Goal: Task Accomplishment & Management: Manage account settings

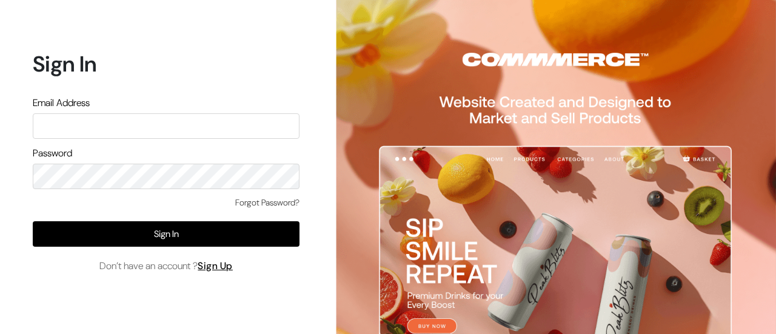
type input "festecartdesi@gmail.com"
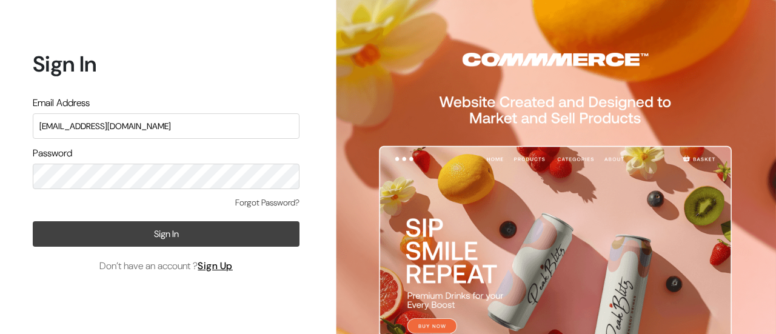
click at [184, 232] on button "Sign In" at bounding box center [166, 233] width 267 height 25
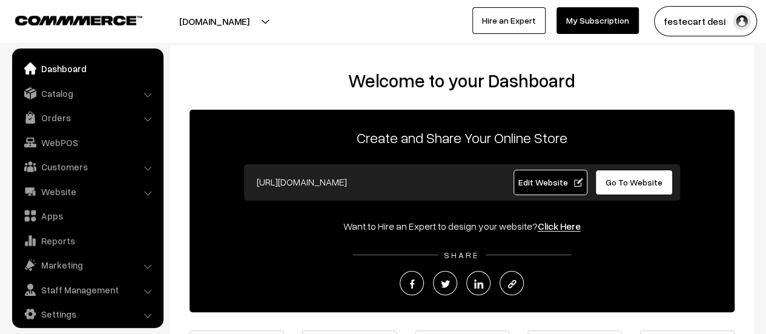
scroll to position [8, 0]
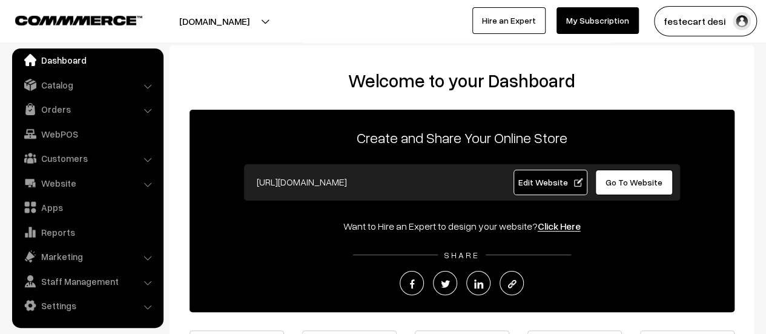
click at [41, 96] on ul "Dashboard Catalog" at bounding box center [87, 187] width 151 height 279
click at [50, 93] on link "Catalog" at bounding box center [87, 85] width 144 height 22
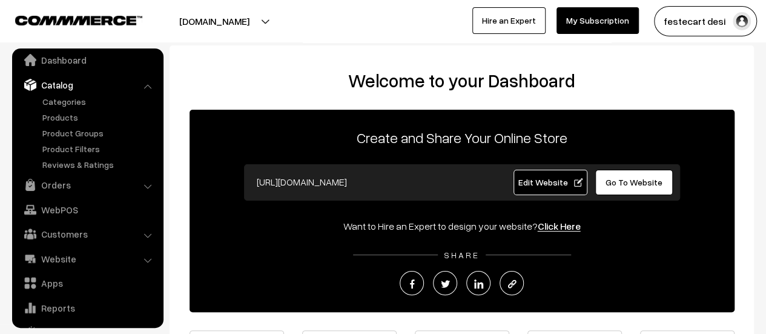
scroll to position [84, 0]
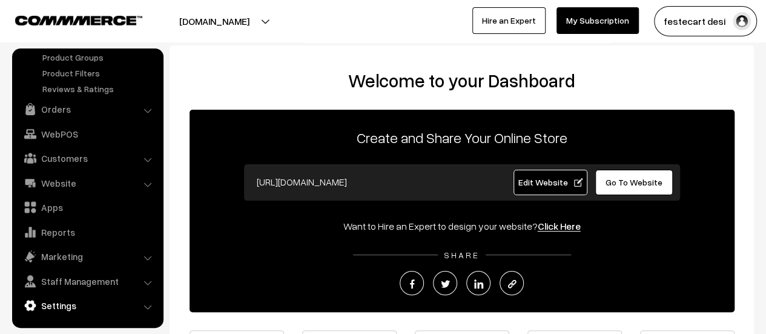
click at [55, 302] on link "Settings" at bounding box center [87, 305] width 144 height 22
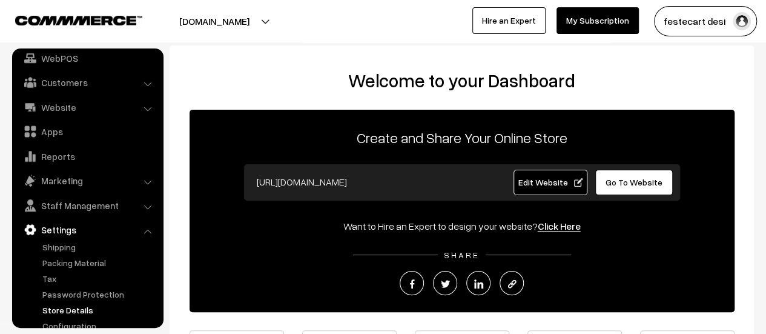
scroll to position [100, 0]
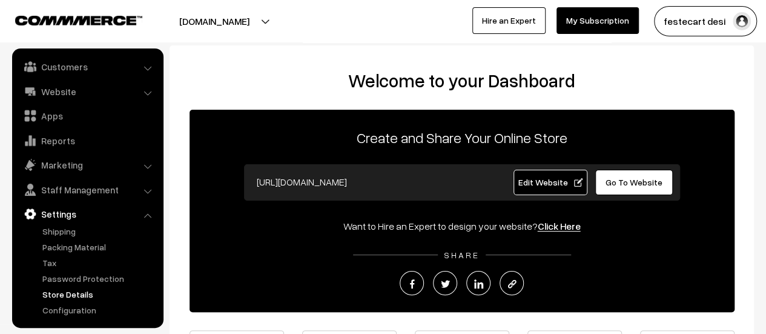
click at [78, 290] on link "Store Details" at bounding box center [99, 294] width 120 height 13
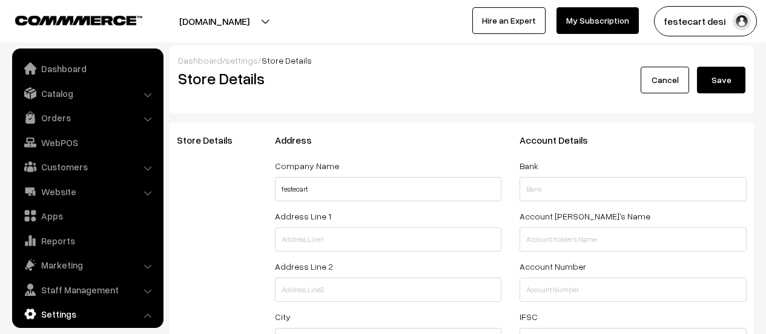
select select "99"
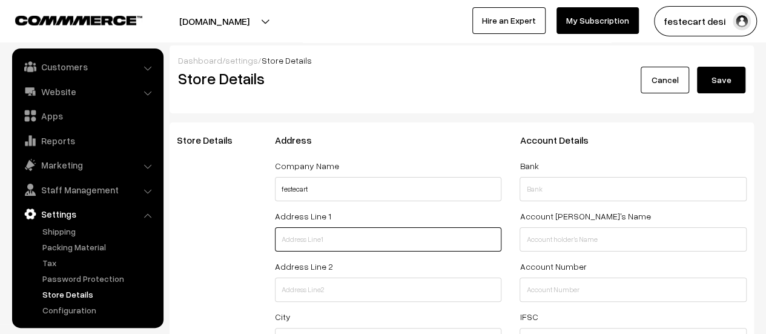
click at [304, 238] on input "text" at bounding box center [388, 239] width 227 height 24
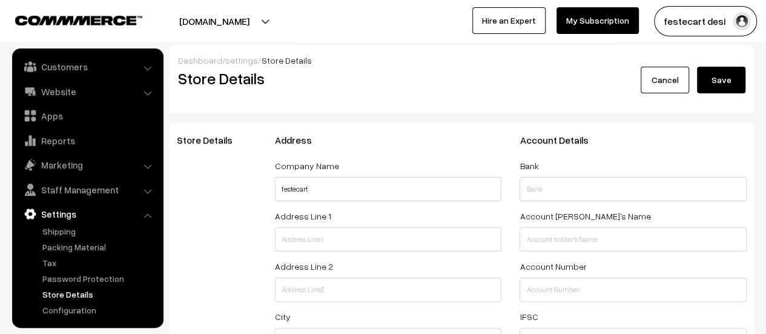
click at [196, 239] on div "Store Details" at bounding box center [217, 297] width 98 height 325
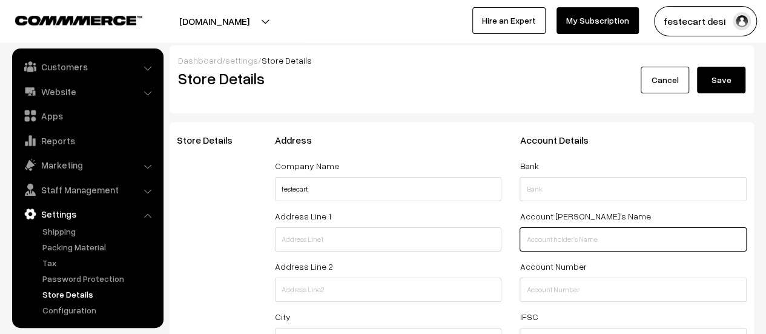
click at [568, 233] on input "text" at bounding box center [633, 239] width 227 height 24
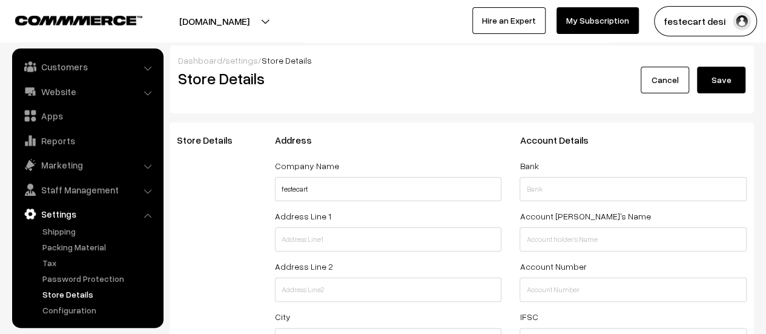
click at [240, 227] on div "Store Details" at bounding box center [217, 297] width 98 height 325
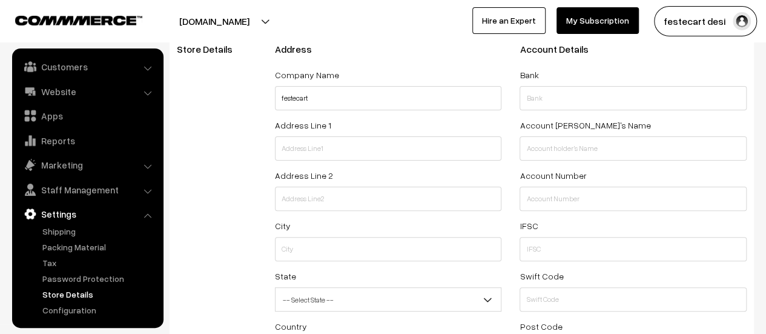
scroll to position [86, 0]
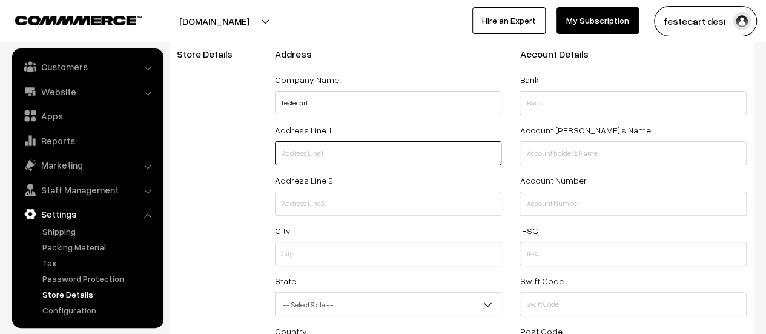
click at [325, 147] on input "text" at bounding box center [388, 153] width 227 height 24
paste input "No 861, 2nd floor, 5th Main, Near Hopcoms, BEML Layout, 3rd Stage, Rajarajeshwa…"
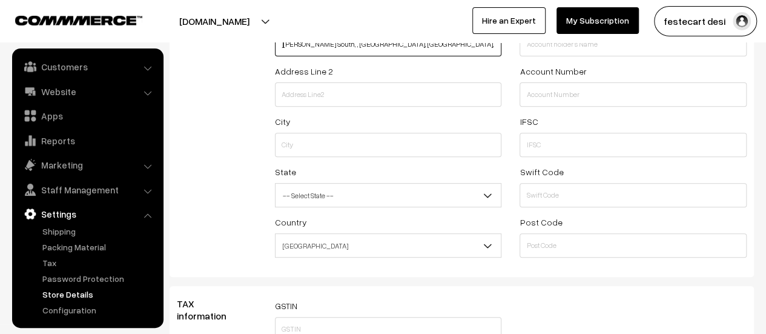
scroll to position [194, 0]
type input "No 861, 2nd floor, 5th Main, Near Hopcoms, BEML Layout, 3rd Stage, Rajarajeshwa…"
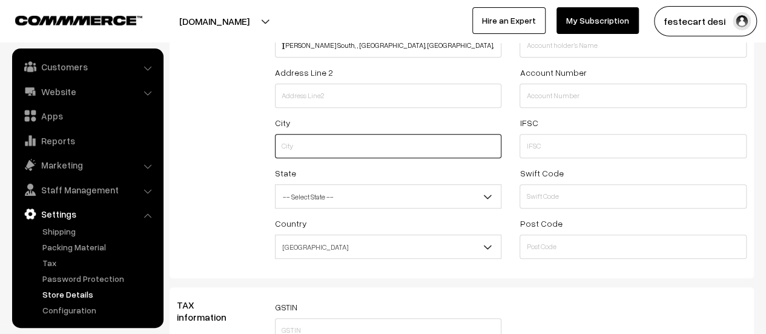
click at [325, 155] on input "text" at bounding box center [388, 146] width 227 height 24
click at [308, 143] on input "text" at bounding box center [388, 146] width 227 height 24
click at [350, 143] on input "Bengaluru" at bounding box center [388, 146] width 227 height 24
type input "Bengaluru"
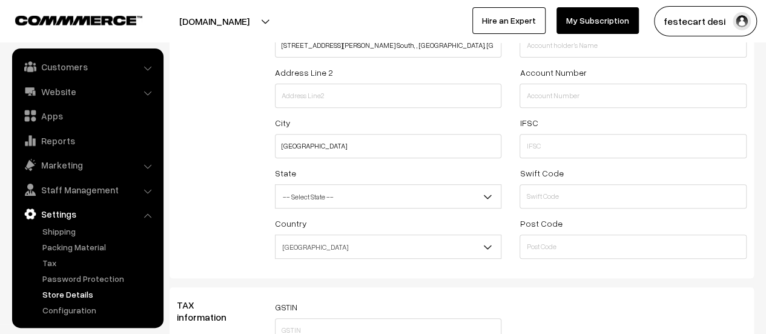
click at [357, 199] on span "-- Select State --" at bounding box center [389, 196] width 226 height 21
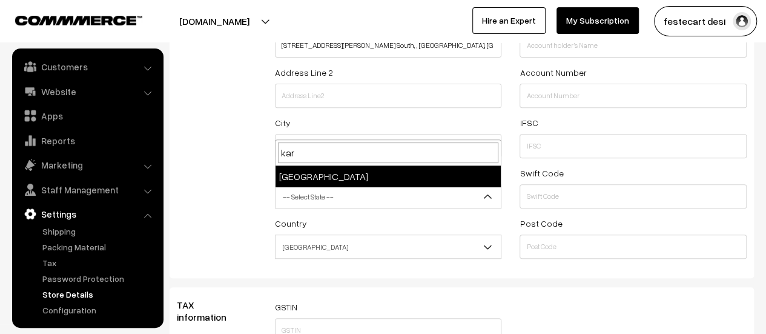
type input "kar"
select select "Karnataka"
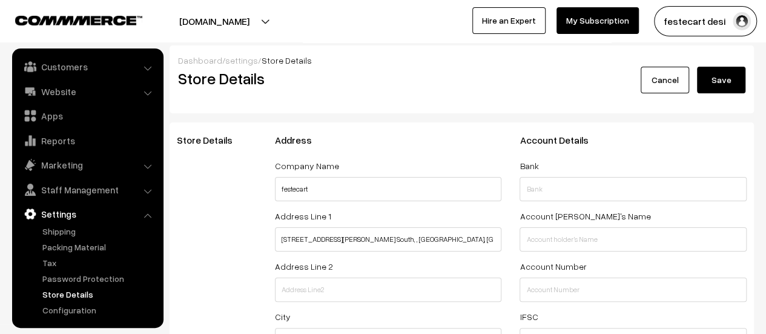
click at [730, 78] on button "Save" at bounding box center [721, 80] width 48 height 27
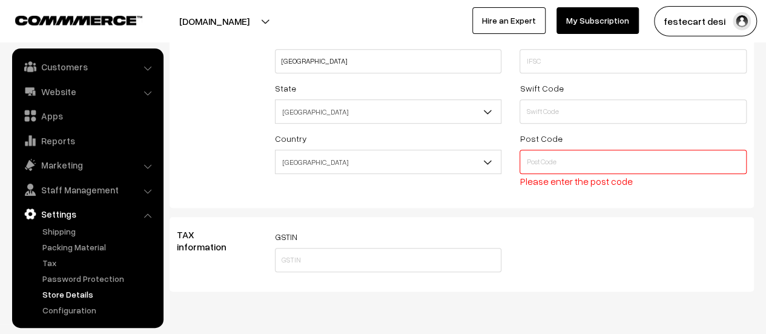
scroll to position [282, 0]
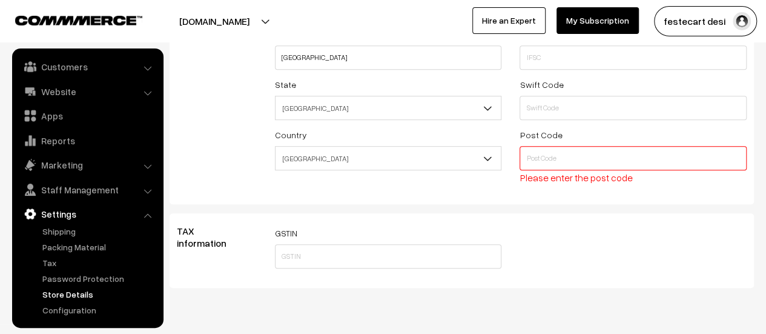
click at [594, 162] on input "text" at bounding box center [633, 158] width 227 height 24
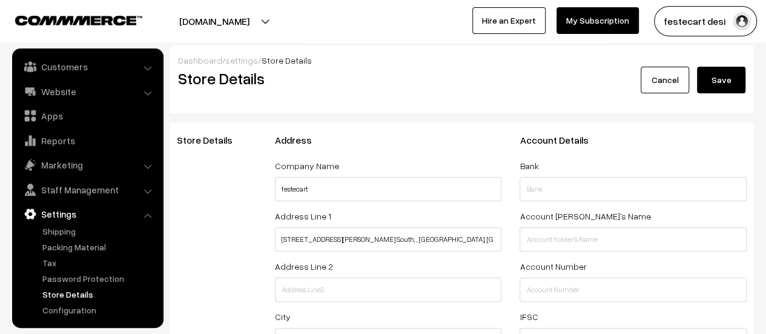
type input "560098"
click at [726, 84] on button "Save" at bounding box center [721, 80] width 48 height 27
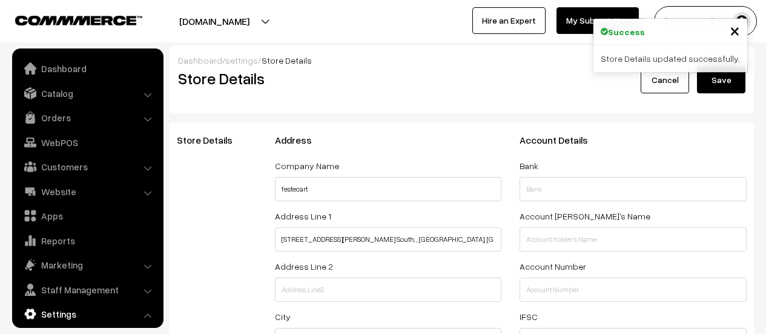
select select "99"
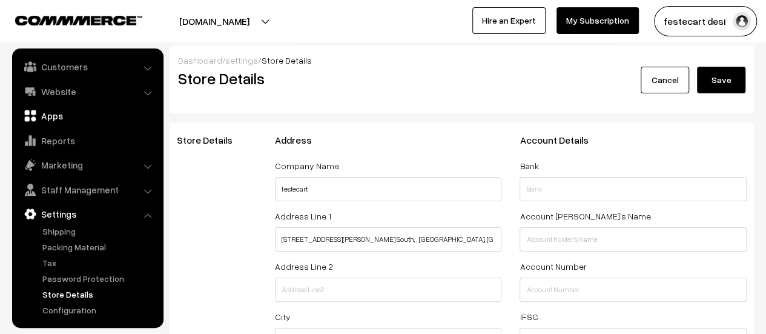
click at [40, 116] on link "Apps" at bounding box center [87, 116] width 144 height 22
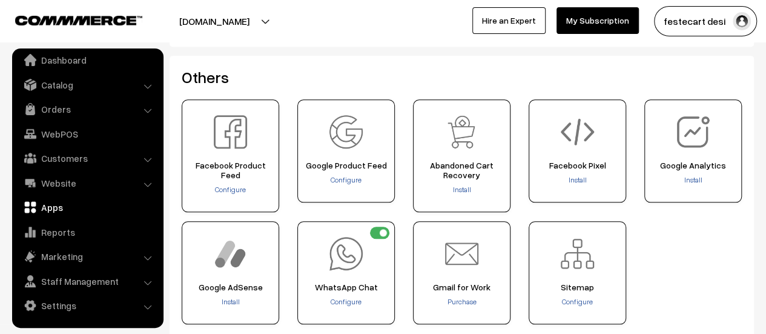
scroll to position [537, 0]
drag, startPoint x: 686, startPoint y: 173, endPoint x: 673, endPoint y: 250, distance: 78.7
click at [673, 250] on div "Configure" at bounding box center [462, 216] width 579 height 234
click at [711, 141] on div "Google Analytics Install" at bounding box center [694, 150] width 98 height 103
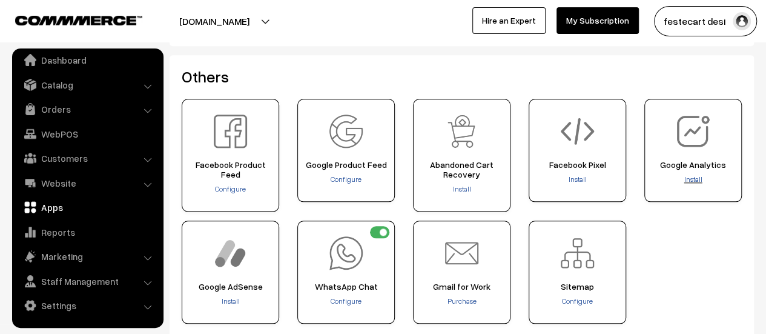
click at [694, 180] on span "Install" at bounding box center [694, 179] width 18 height 9
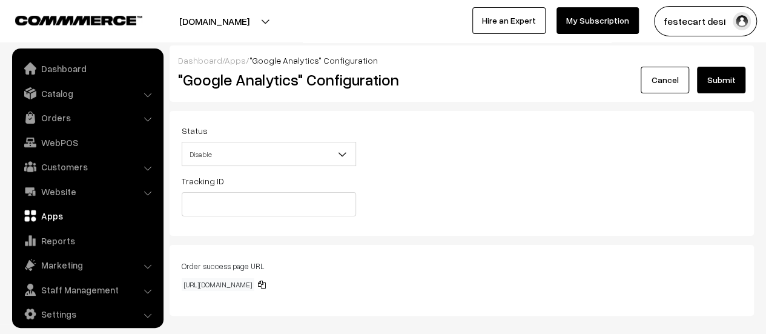
scroll to position [8, 0]
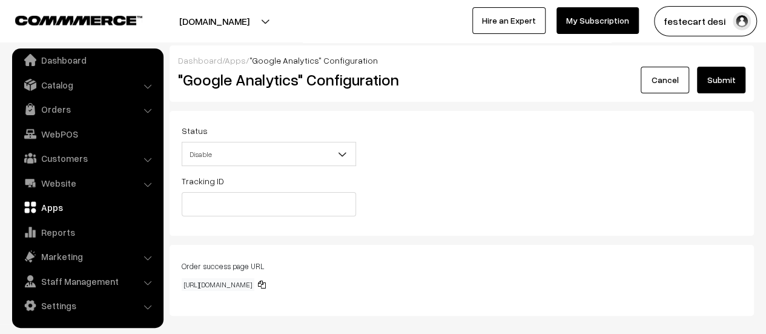
click at [194, 153] on span "Disable" at bounding box center [268, 154] width 173 height 21
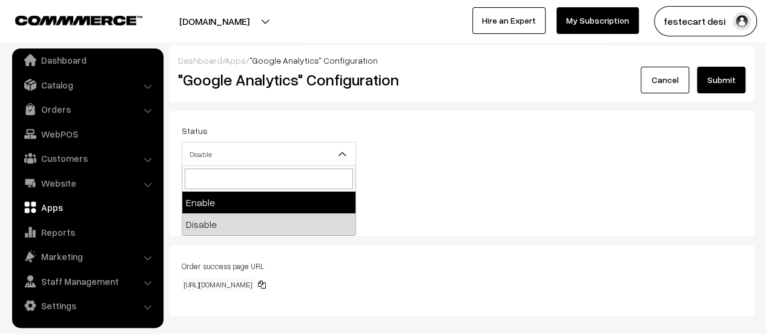
select select "1"
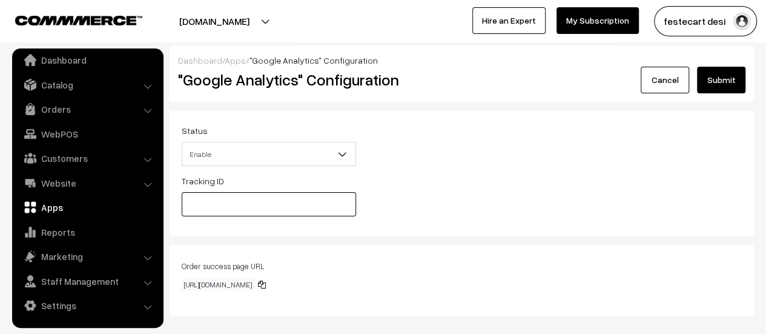
click at [225, 213] on input "text" at bounding box center [269, 204] width 175 height 24
paste input "G-CYV270J983"
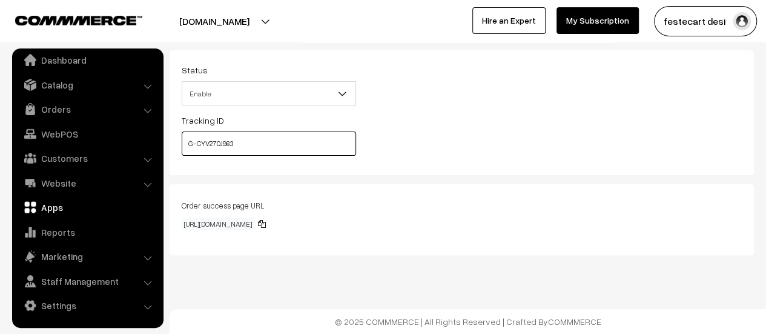
scroll to position [0, 0]
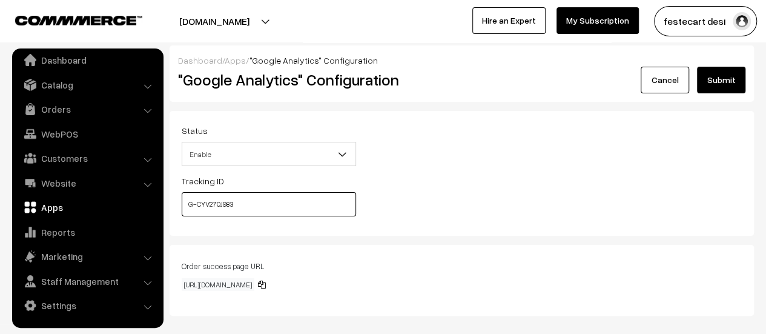
type input "G-CYV270J983"
click at [722, 89] on button "Submit" at bounding box center [721, 80] width 48 height 27
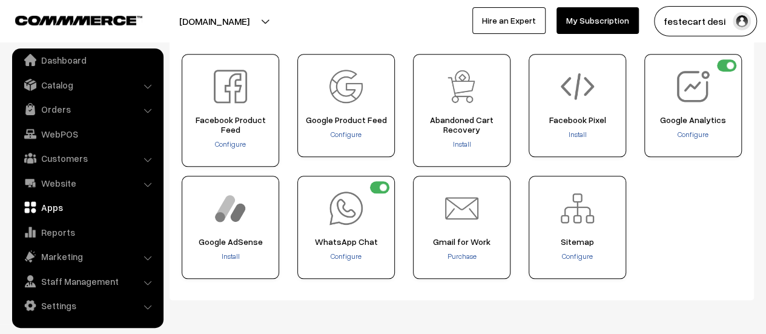
scroll to position [563, 0]
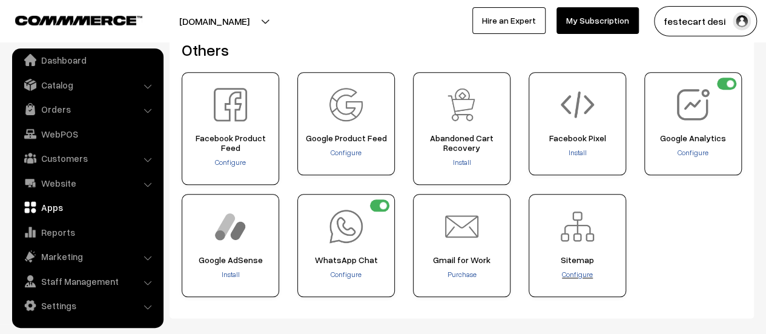
click at [582, 270] on span "Configure" at bounding box center [577, 274] width 31 height 9
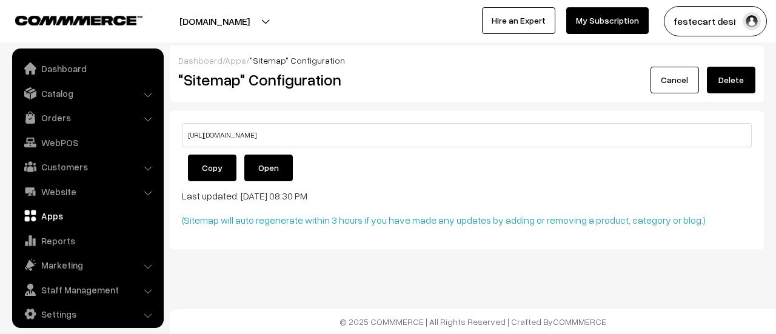
scroll to position [8, 0]
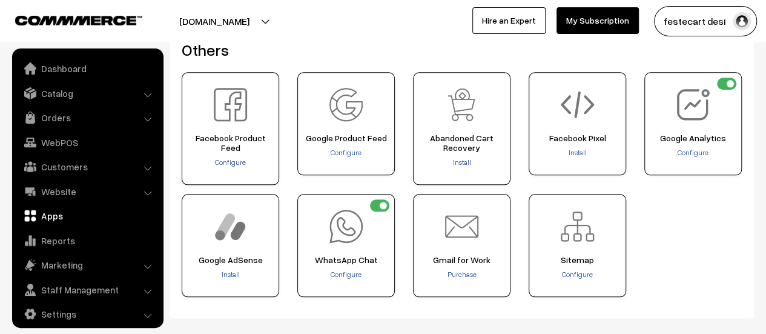
scroll to position [8, 0]
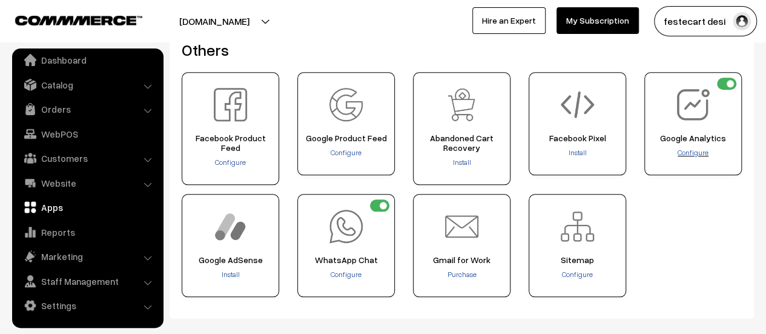
click at [688, 151] on span "Configure" at bounding box center [693, 152] width 31 height 9
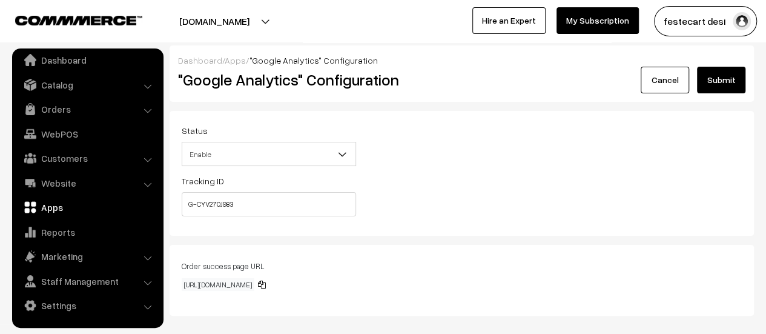
click at [723, 77] on button "Submit" at bounding box center [721, 80] width 48 height 27
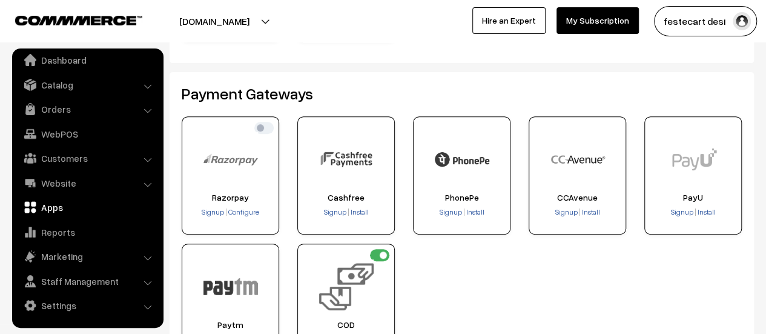
scroll to position [139, 0]
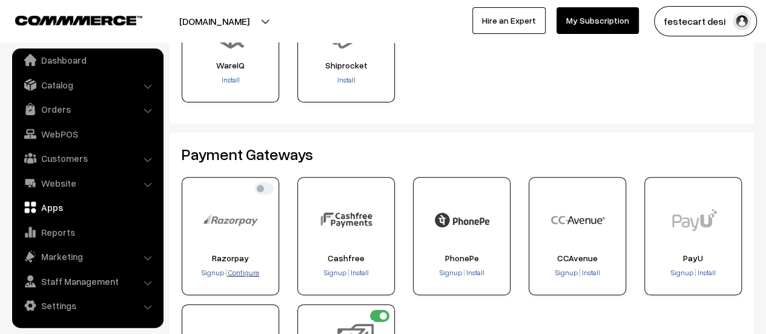
click at [241, 273] on span "Configure" at bounding box center [243, 272] width 31 height 9
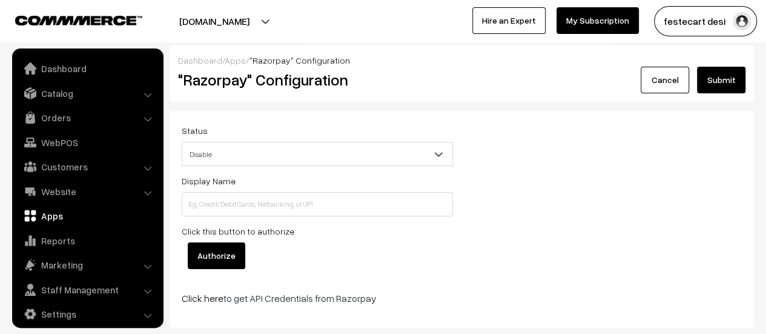
scroll to position [8, 0]
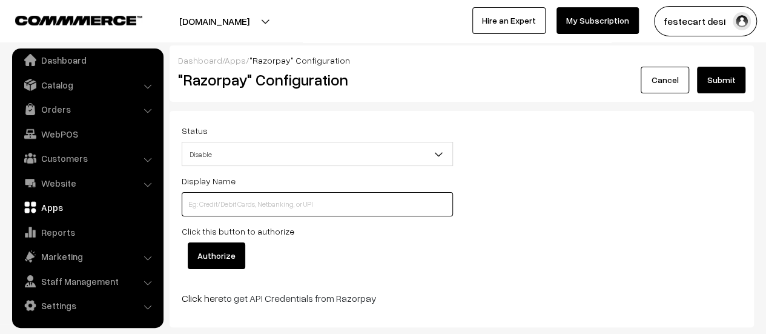
click at [224, 211] on input at bounding box center [317, 204] width 271 height 24
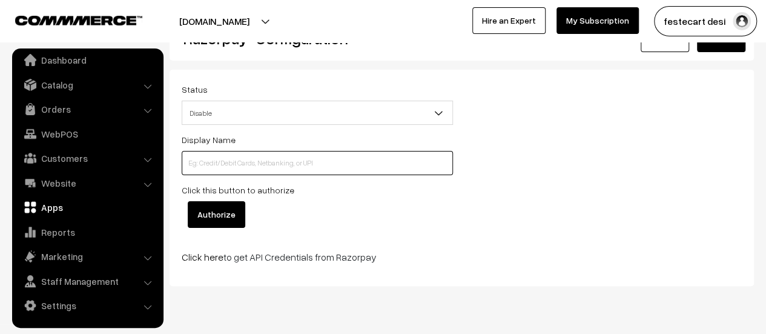
scroll to position [61, 0]
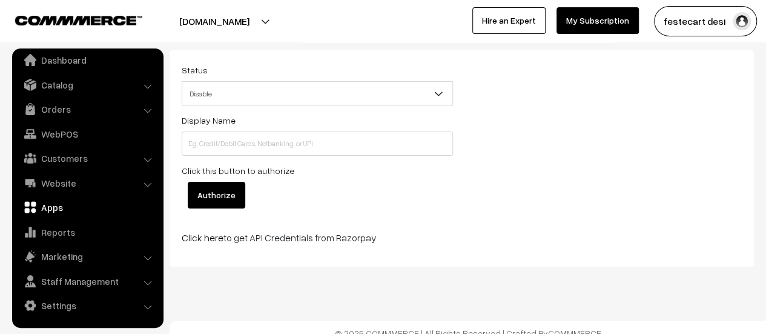
click at [321, 236] on p "Click here to get API Credentials from Razorpay" at bounding box center [317, 237] width 271 height 15
drag, startPoint x: 247, startPoint y: 236, endPoint x: 383, endPoint y: 231, distance: 136.4
click at [380, 232] on p "Click here to get API Credentials from Razorpay" at bounding box center [317, 237] width 271 height 15
click at [399, 228] on div "Status Enable Disable Disable Display Name Click this button to authorize Autho…" at bounding box center [318, 158] width 290 height 192
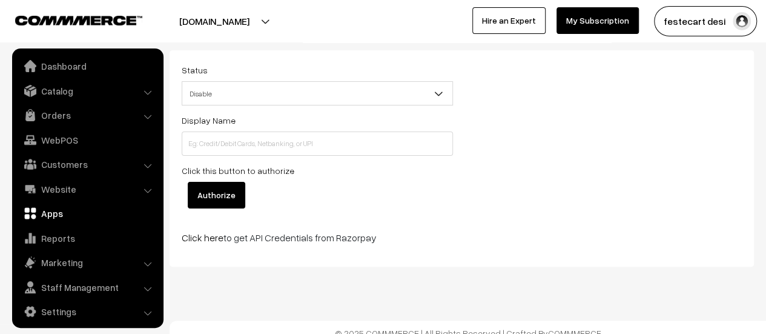
scroll to position [0, 0]
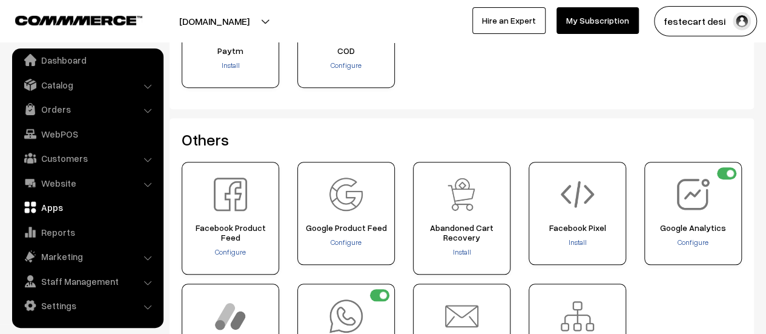
scroll to position [563, 0]
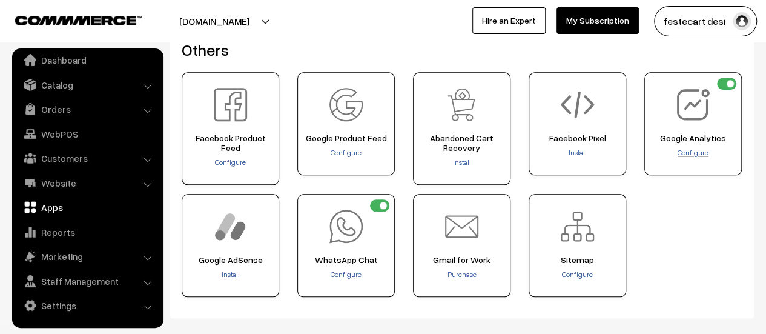
click at [699, 153] on span "Configure" at bounding box center [693, 152] width 31 height 9
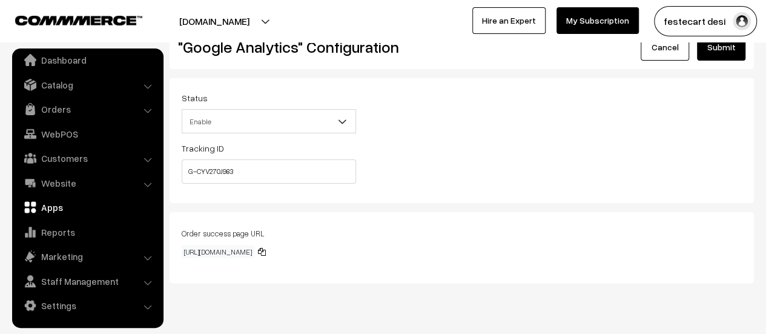
scroll to position [61, 0]
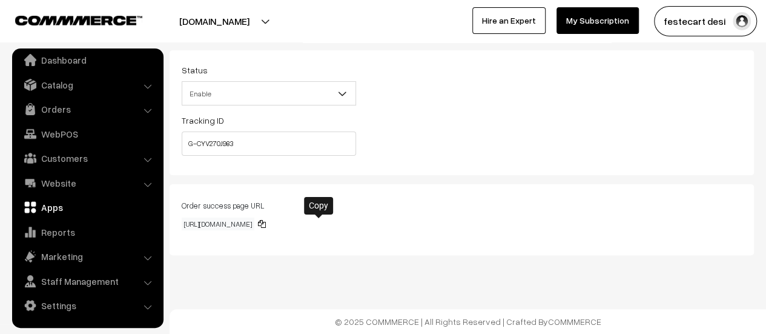
click at [266, 225] on icon at bounding box center [262, 224] width 8 height 8
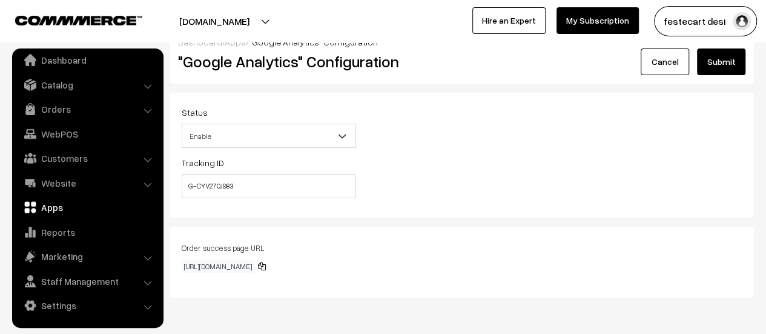
scroll to position [0, 0]
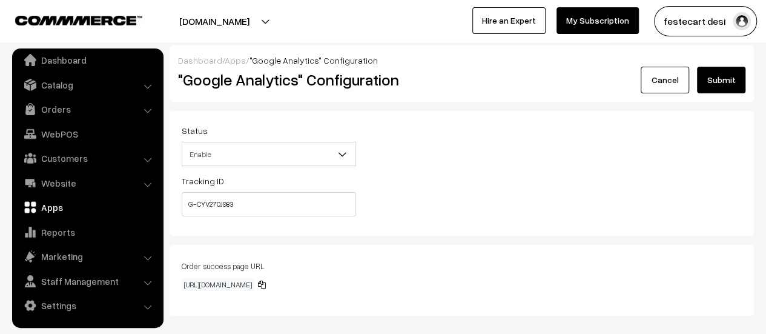
click at [705, 86] on button "Submit" at bounding box center [721, 80] width 48 height 27
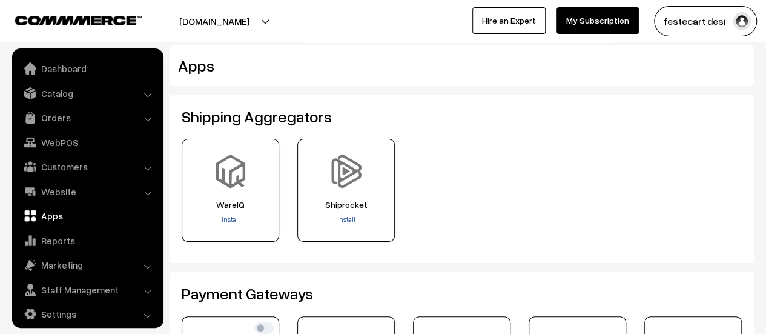
scroll to position [8, 0]
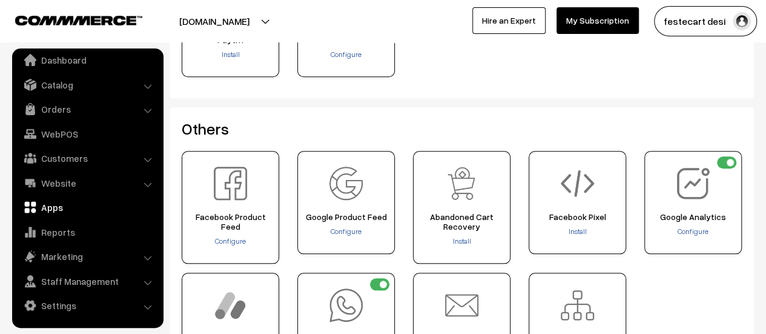
scroll to position [624, 0]
